Goal: Check status

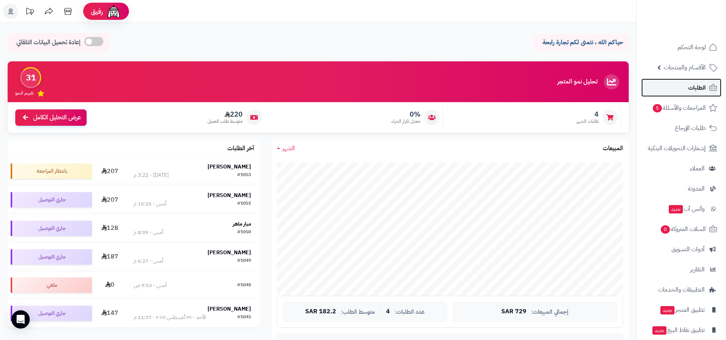
click at [691, 89] on span "الطلبات" at bounding box center [697, 87] width 18 height 11
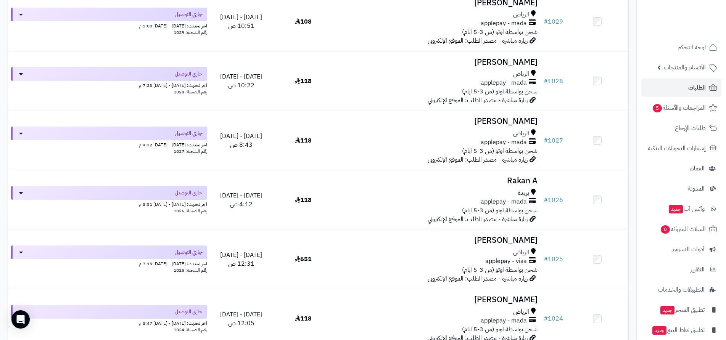
scroll to position [1220, 0]
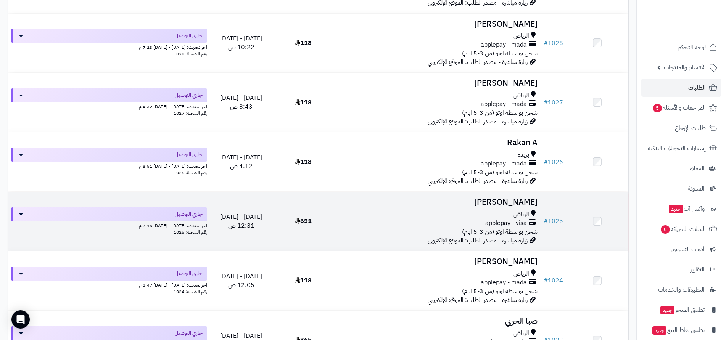
click at [329, 225] on td "651" at bounding box center [303, 221] width 62 height 59
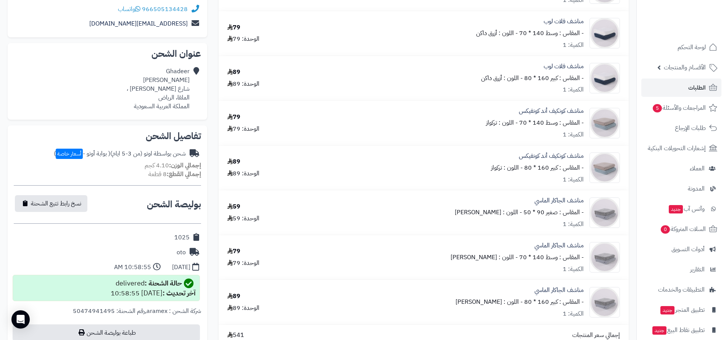
scroll to position [229, 0]
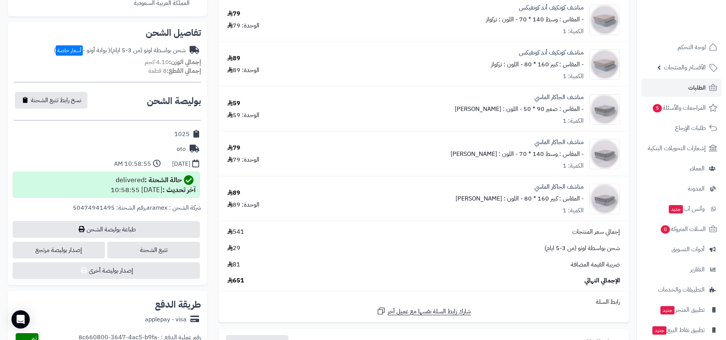
drag, startPoint x: 73, startPoint y: 209, endPoint x: 200, endPoint y: 212, distance: 127.0
click at [200, 212] on div "شركة الشحن : aramex , رقم الشحنة: 50474941495" at bounding box center [107, 213] width 187 height 18
copy div "شركة الشحن : aramex , رقم الشحنة: 50474941495"
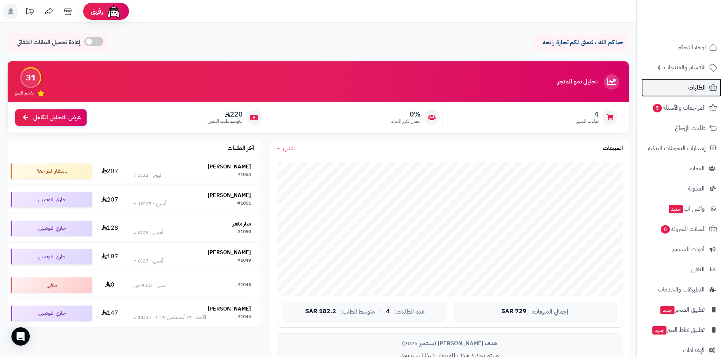
click at [704, 88] on span "الطلبات" at bounding box center [697, 87] width 18 height 11
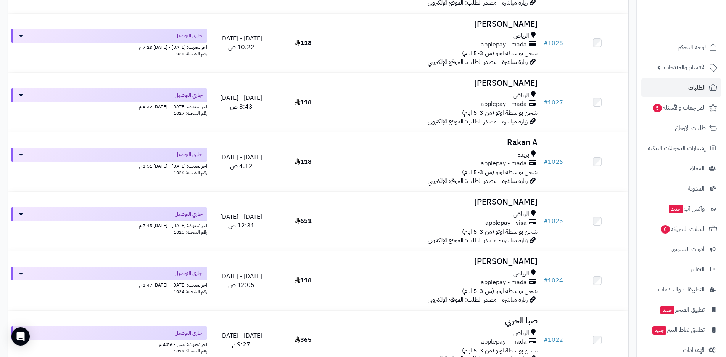
scroll to position [1259, 0]
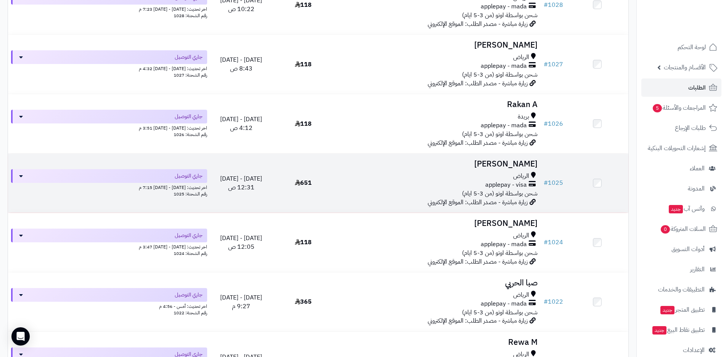
click at [197, 188] on div "اخر تحديث: الأحد - ٣١ أغسطس ٢٠٢٥ - 7:15 م" at bounding box center [109, 187] width 196 height 8
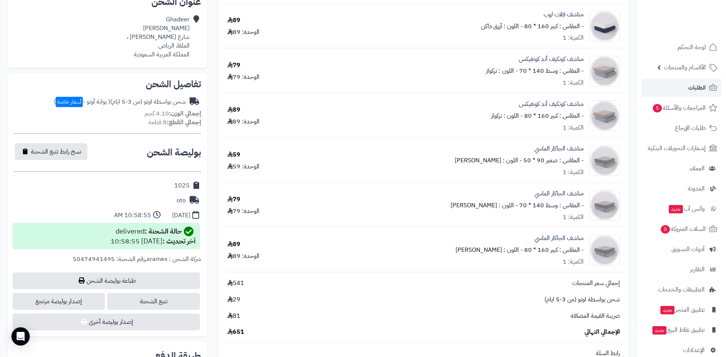
scroll to position [191, 0]
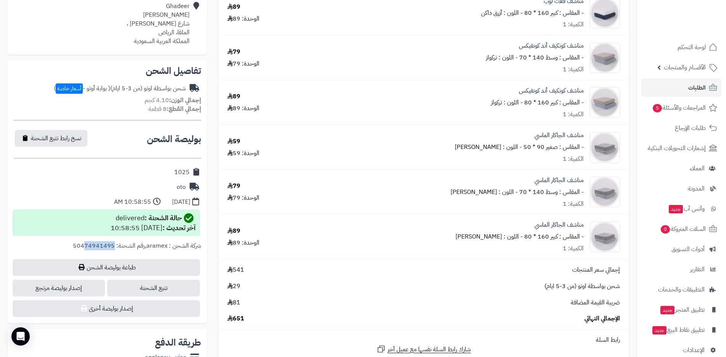
drag, startPoint x: 111, startPoint y: 246, endPoint x: 79, endPoint y: 246, distance: 31.7
click at [79, 246] on span "رقم الشحنة: 50474941495" at bounding box center [109, 245] width 72 height 9
click at [66, 246] on div "شركة الشحن : aramex , رقم الشحنة: 50474941495" at bounding box center [107, 251] width 187 height 18
drag, startPoint x: 70, startPoint y: 248, endPoint x: 144, endPoint y: 250, distance: 74.4
click at [144, 250] on div "شركة الشحن : aramex , رقم الشحنة: 50474941495" at bounding box center [107, 251] width 187 height 18
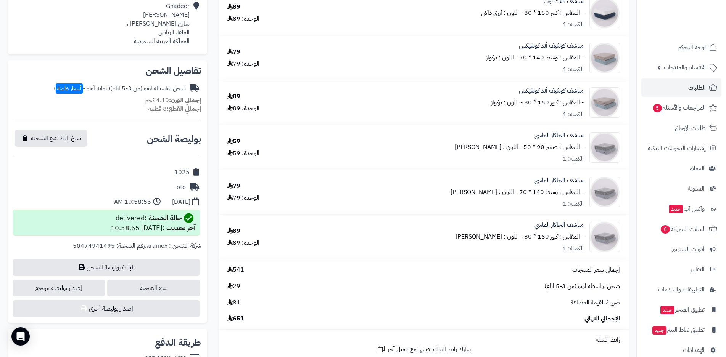
copy div "رقم الشحنة: 50474941495"
